Goal: Information Seeking & Learning: Learn about a topic

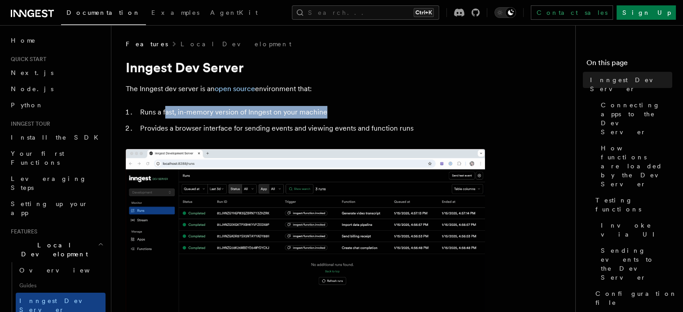
drag, startPoint x: 165, startPoint y: 109, endPoint x: 352, endPoint y: 103, distance: 187.2
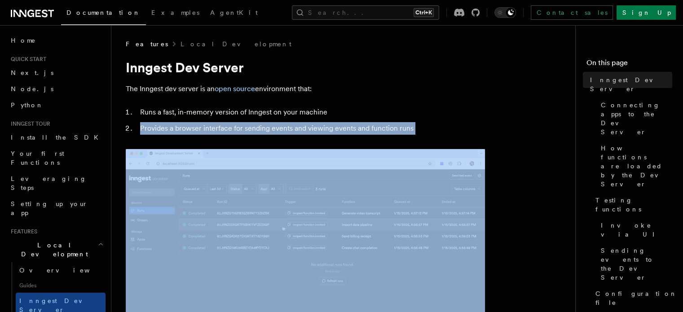
drag, startPoint x: 352, startPoint y: 103, endPoint x: 449, endPoint y: 137, distance: 102.8
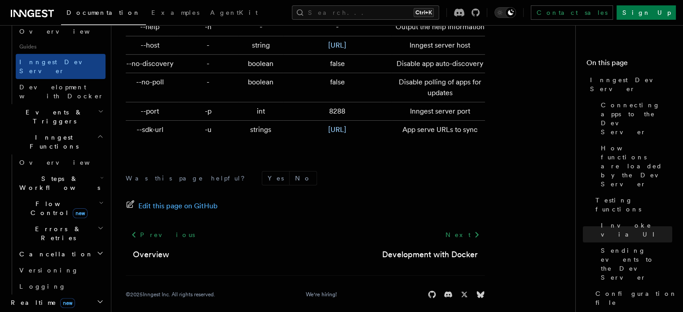
scroll to position [245, 0]
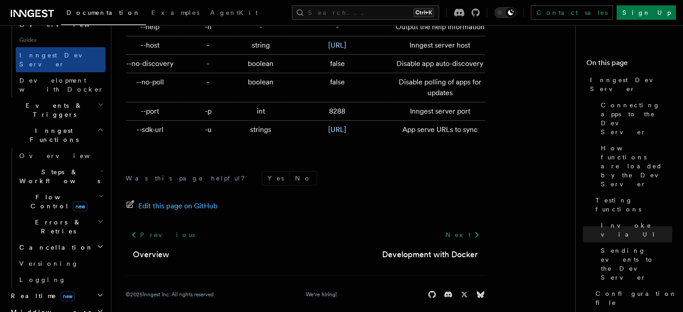
click at [29, 291] on span "Realtime new" at bounding box center [41, 295] width 68 height 9
click at [28, 291] on span "Realtime new" at bounding box center [41, 295] width 68 height 9
click at [33, 288] on h2 "Realtime new" at bounding box center [56, 296] width 98 height 16
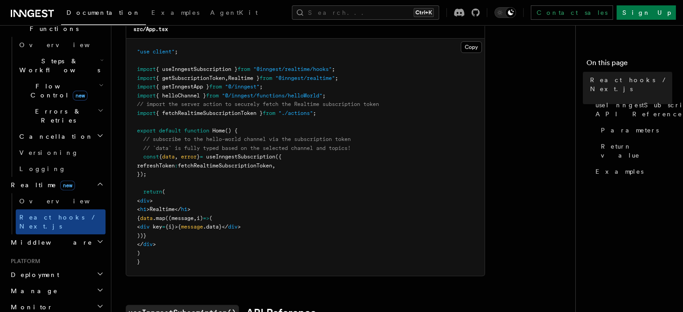
scroll to position [276, 0]
click at [58, 234] on h2 "Middleware" at bounding box center [56, 242] width 98 height 16
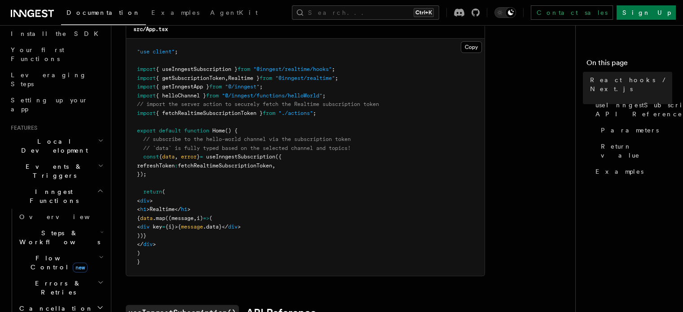
scroll to position [105, 0]
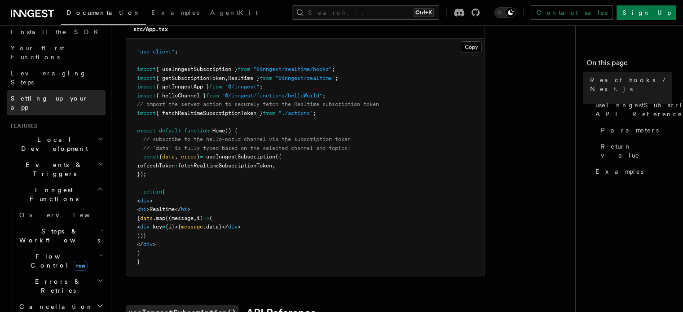
drag, startPoint x: 58, startPoint y: 154, endPoint x: 93, endPoint y: 77, distance: 85.2
click at [93, 90] on link "Setting up your app" at bounding box center [56, 102] width 98 height 25
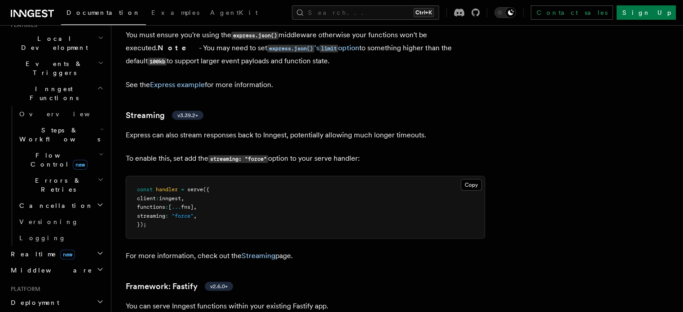
scroll to position [202, 0]
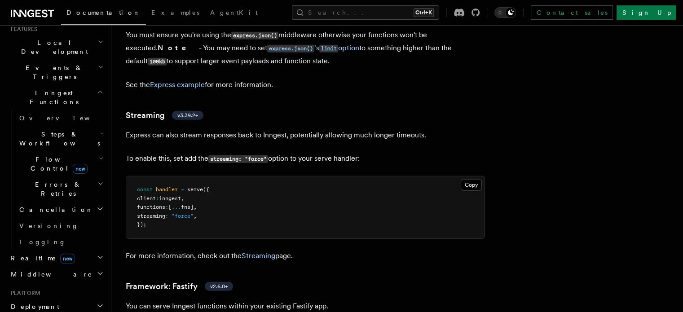
click at [61, 298] on h2 "Deployment" at bounding box center [56, 306] width 98 height 16
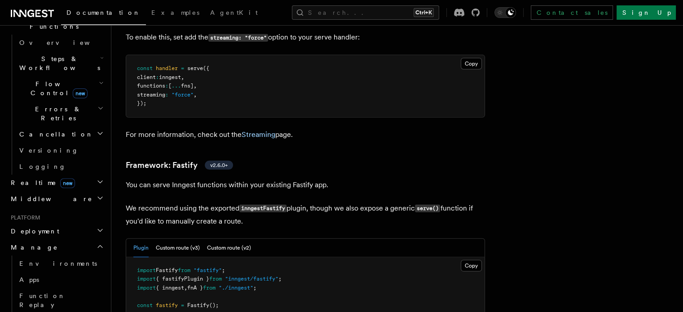
scroll to position [2685, 0]
